Goal: Information Seeking & Learning: Learn about a topic

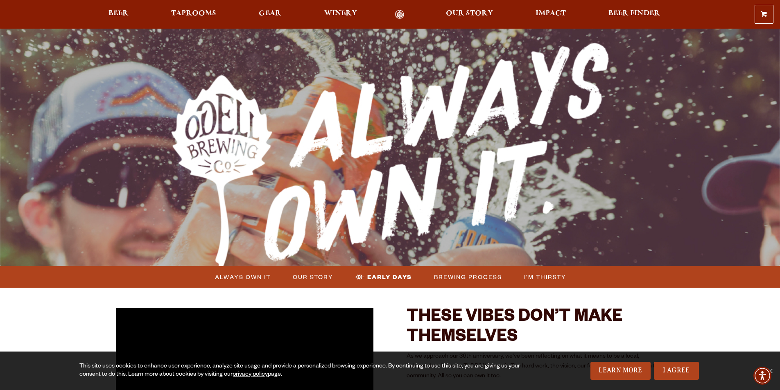
scroll to position [287, 0]
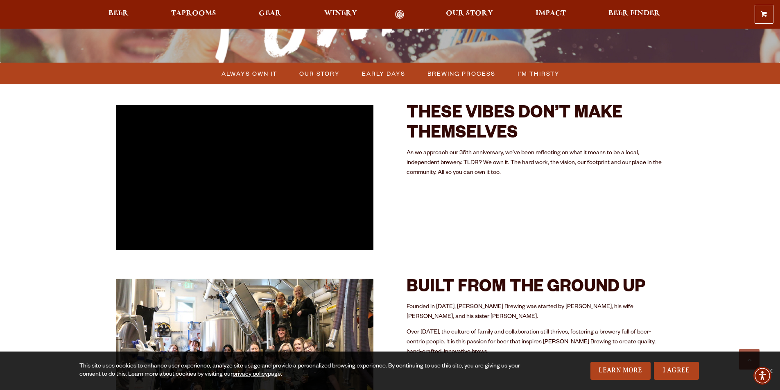
scroll to position [205, 0]
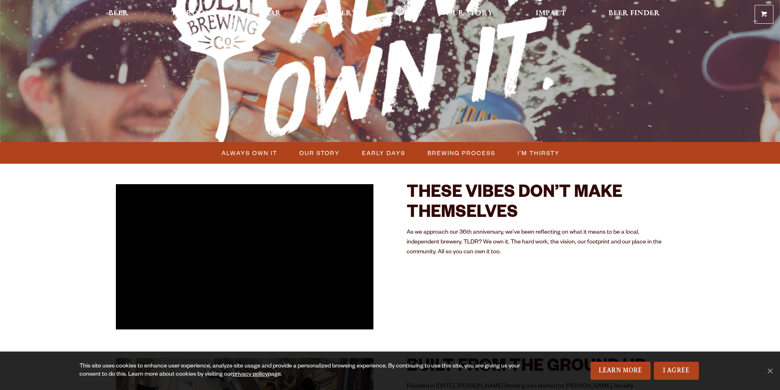
scroll to position [246, 0]
